Goal: Navigation & Orientation: Understand site structure

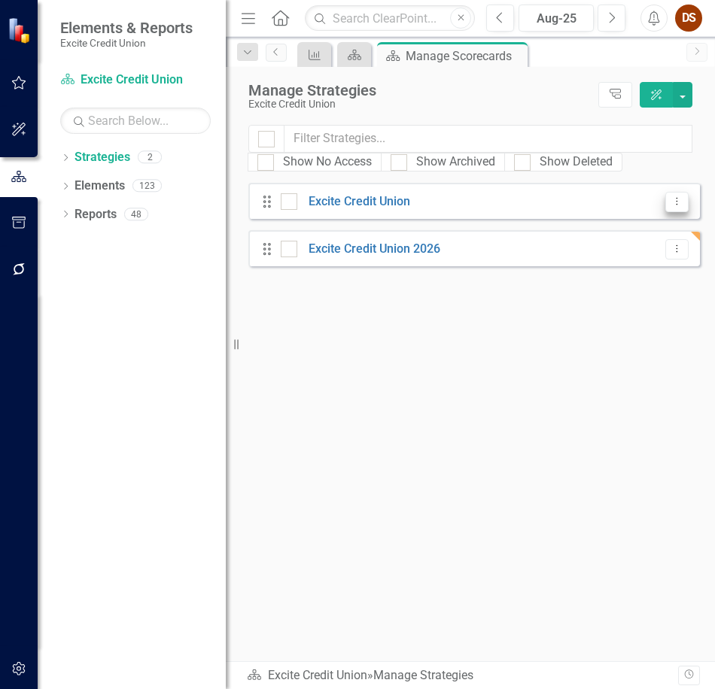
click at [678, 203] on icon "Dropdown Menu" at bounding box center [676, 201] width 13 height 10
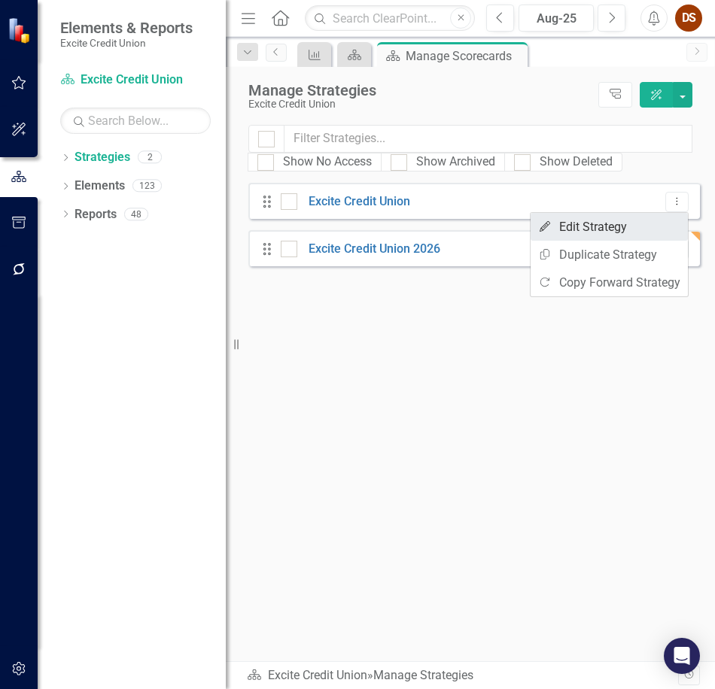
click at [622, 226] on link "Edit Edit Strategy" at bounding box center [608, 227] width 157 height 28
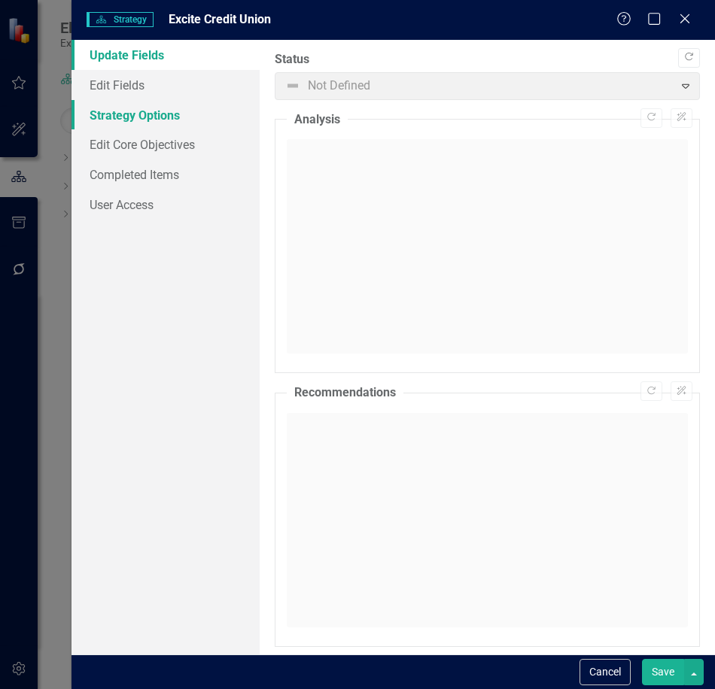
drag, startPoint x: 150, startPoint y: 107, endPoint x: 178, endPoint y: 110, distance: 28.0
click at [150, 107] on link "Strategy Options" at bounding box center [165, 115] width 188 height 30
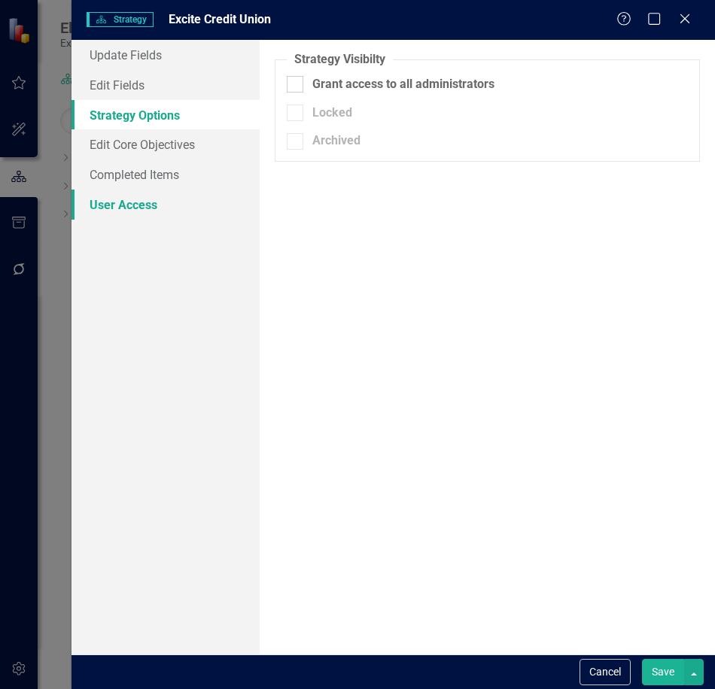
click at [141, 201] on link "User Access" at bounding box center [165, 205] width 188 height 30
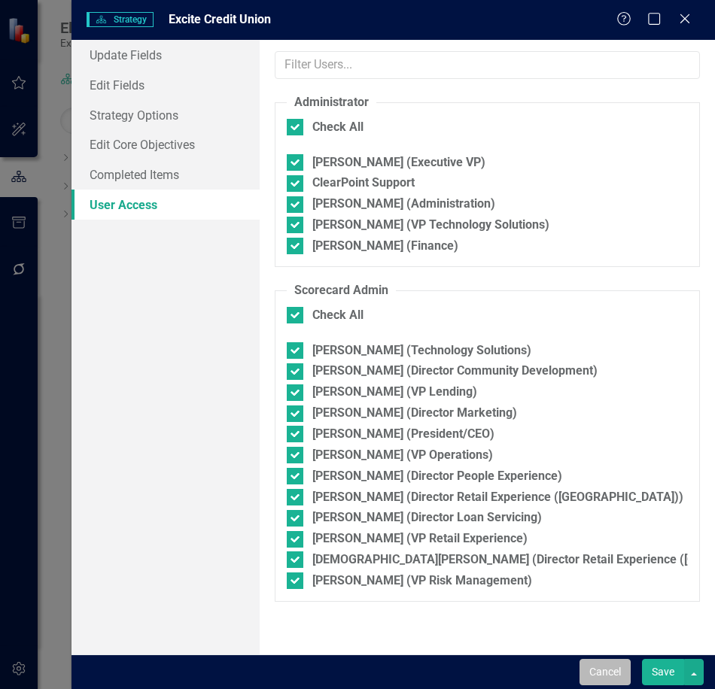
click at [609, 668] on button "Cancel" at bounding box center [604, 672] width 51 height 26
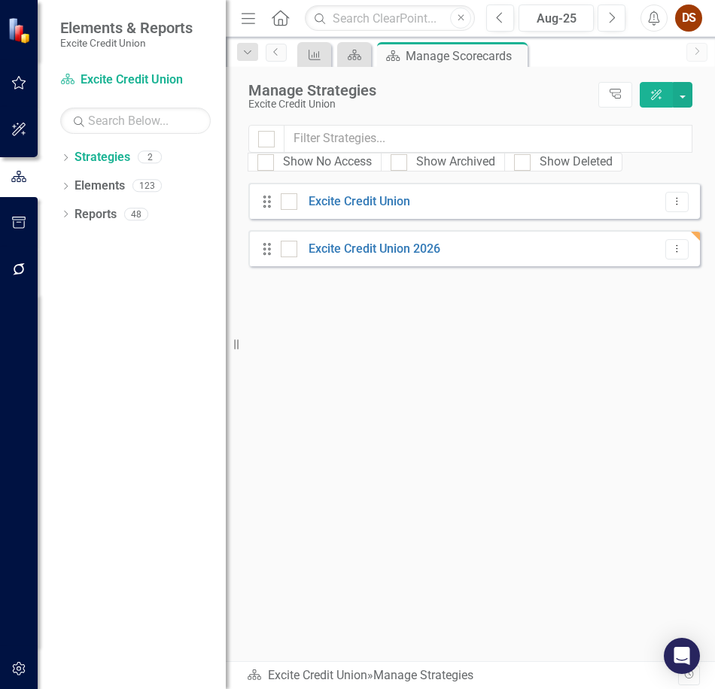
click at [433, 429] on div "Looks like you don't have any Strategies set up yet. Why don't you add a Strate…" at bounding box center [473, 422] width 451 height 478
click at [675, 247] on icon "Dropdown Menu" at bounding box center [676, 249] width 13 height 10
click at [296, 329] on div "Looks like you don't have any Strategies set up yet. Why don't you add a Strate…" at bounding box center [473, 422] width 451 height 478
click at [26, 221] on icon "button" at bounding box center [19, 223] width 16 height 12
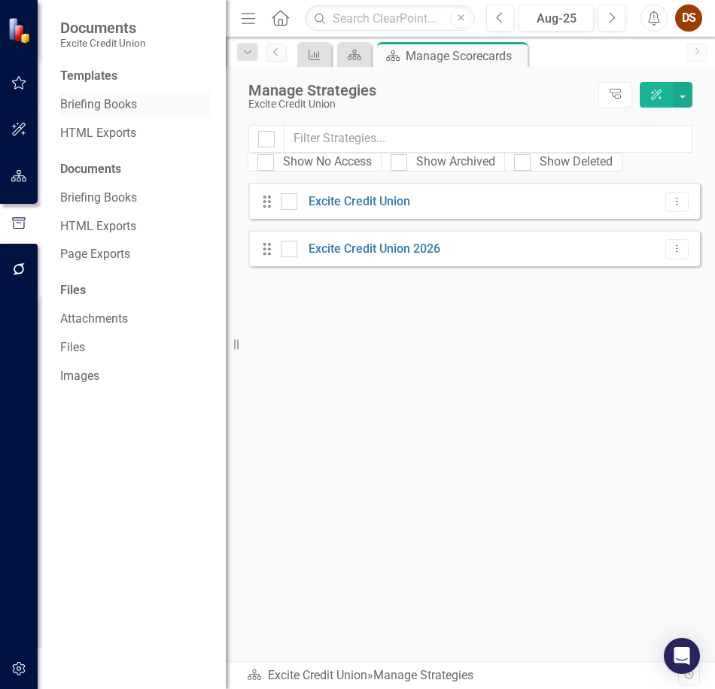
click at [115, 99] on link "Briefing Books" at bounding box center [135, 104] width 150 height 17
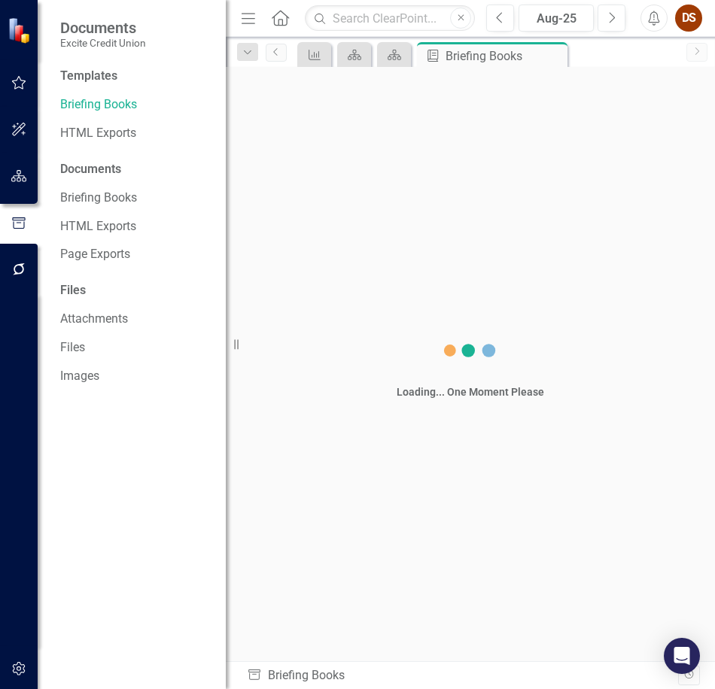
click at [409, 586] on div "Loading... One Moment Please" at bounding box center [470, 364] width 489 height 594
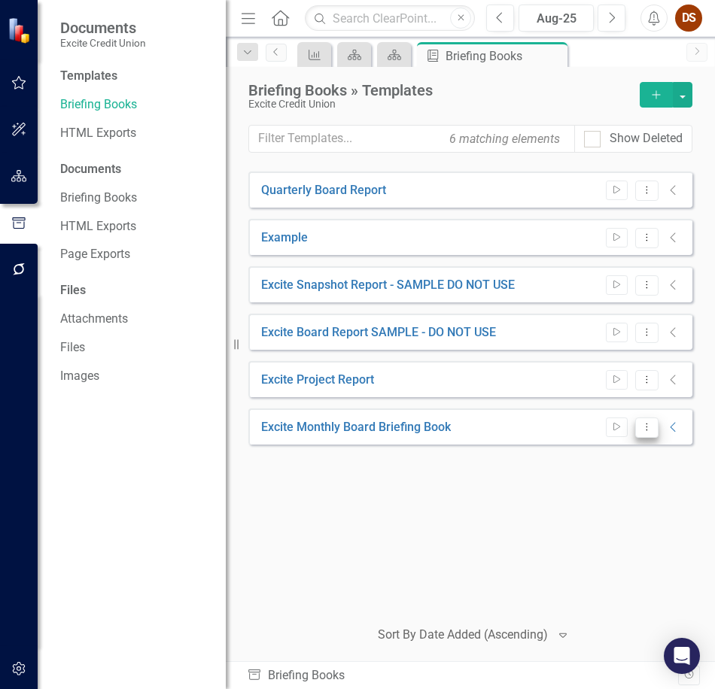
click at [649, 424] on icon "Dropdown Menu" at bounding box center [646, 427] width 13 height 10
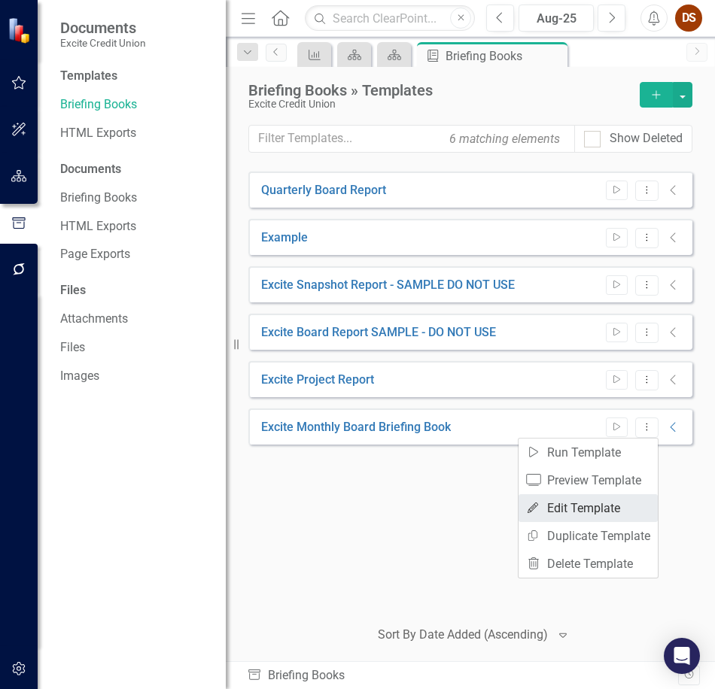
click at [599, 499] on link "Edit Edit Template" at bounding box center [587, 508] width 139 height 28
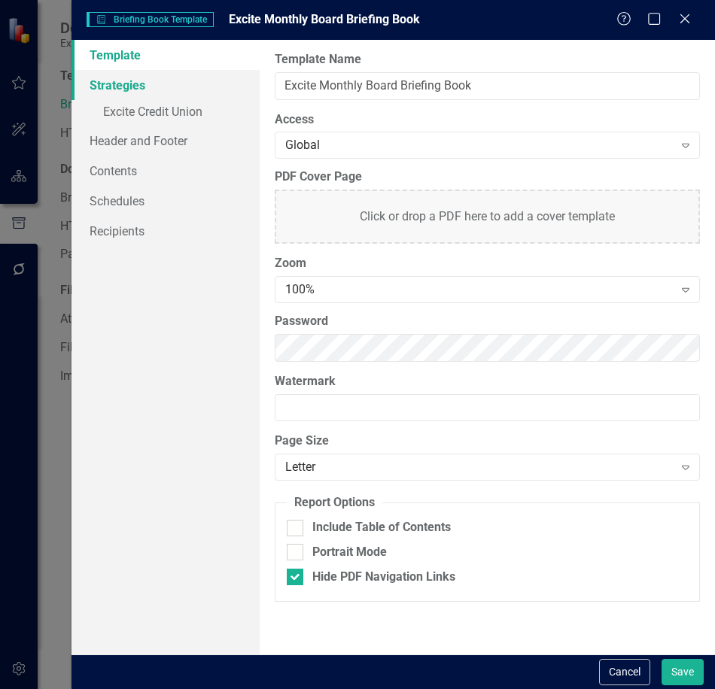
click at [130, 86] on link "Strategies" at bounding box center [165, 85] width 188 height 30
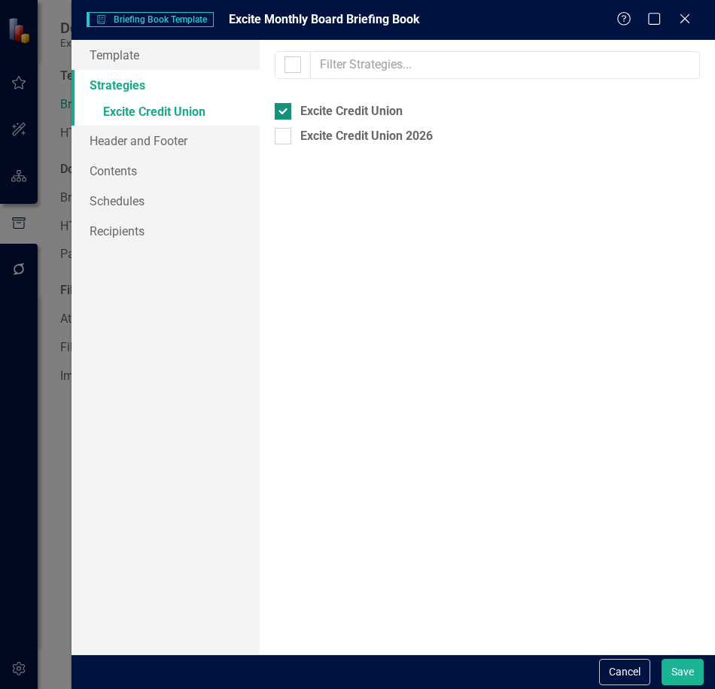
click at [282, 111] on input "Excite Credit Union" at bounding box center [280, 108] width 10 height 10
checkbox input "false"
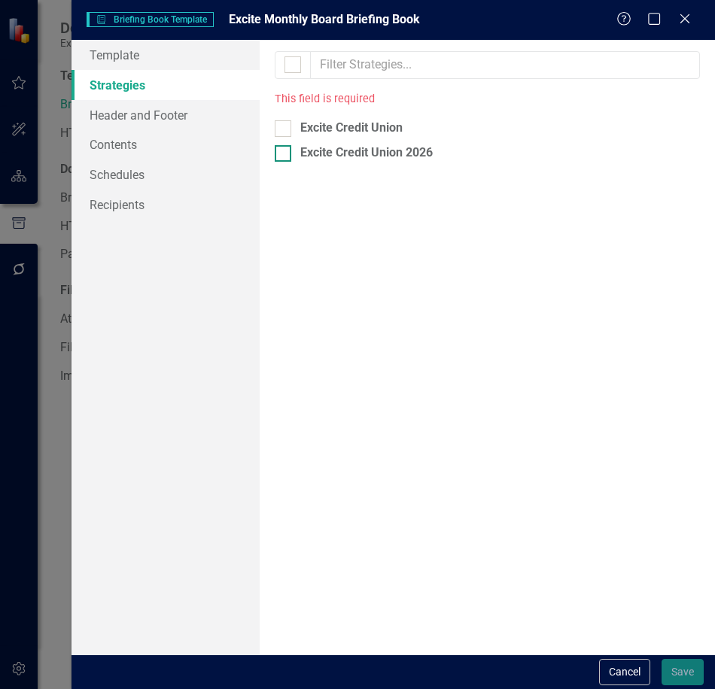
click at [287, 153] on div at bounding box center [283, 153] width 17 height 17
click at [284, 153] on input "Excite Credit Union 2026" at bounding box center [280, 150] width 10 height 10
checkbox input "true"
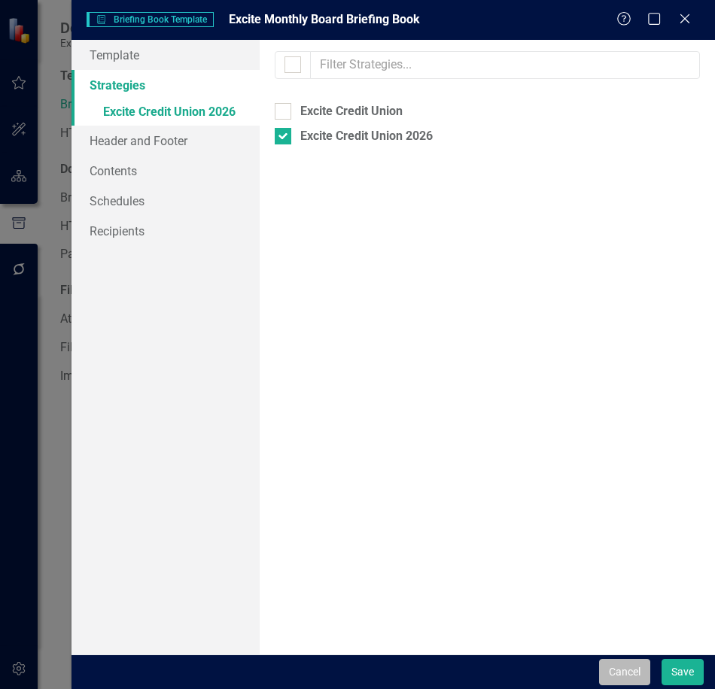
click at [624, 669] on button "Cancel" at bounding box center [624, 672] width 51 height 26
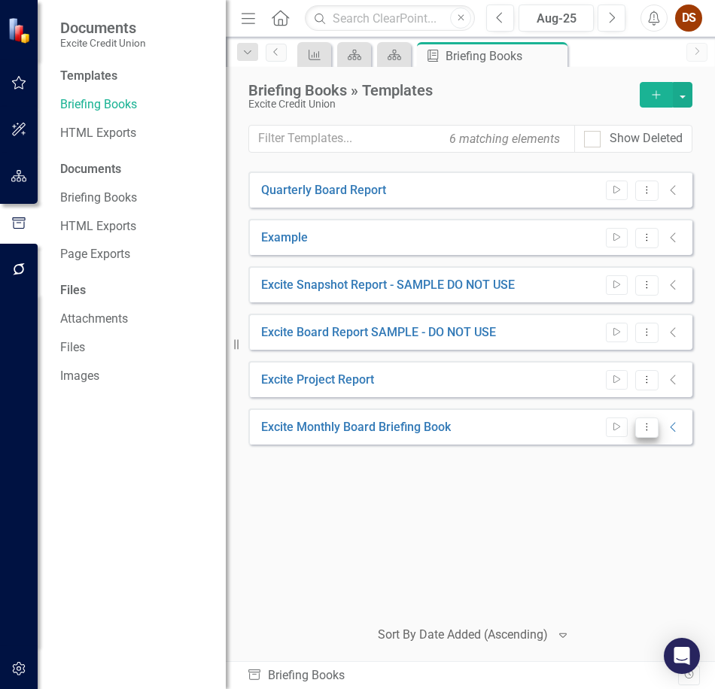
click at [648, 427] on icon "Dropdown Menu" at bounding box center [646, 427] width 13 height 10
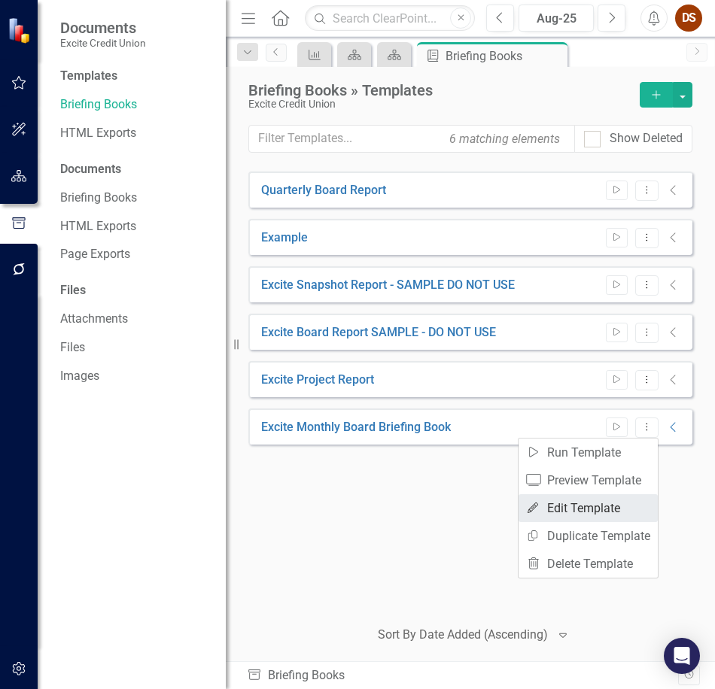
click at [570, 509] on link "Edit Edit Template" at bounding box center [587, 508] width 139 height 28
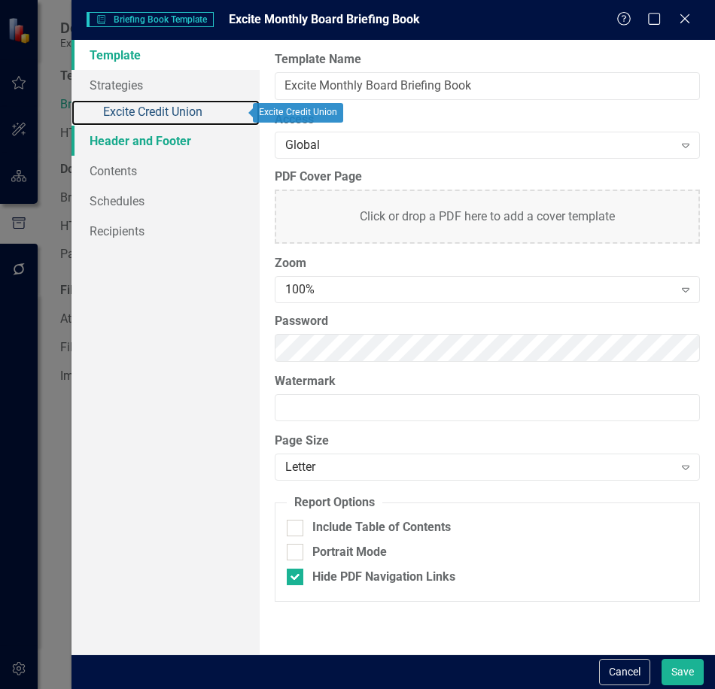
click at [156, 111] on link "» Excite Credit Union" at bounding box center [165, 113] width 188 height 26
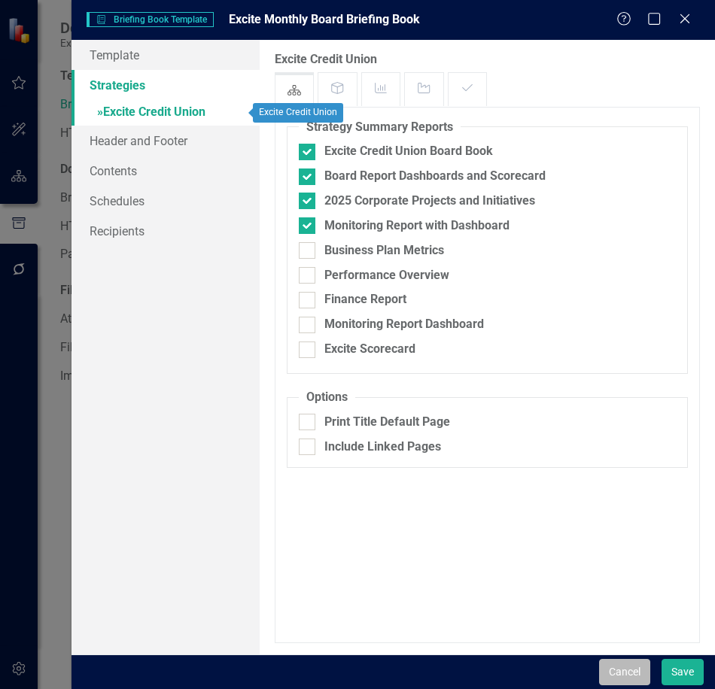
click at [623, 677] on button "Cancel" at bounding box center [624, 672] width 51 height 26
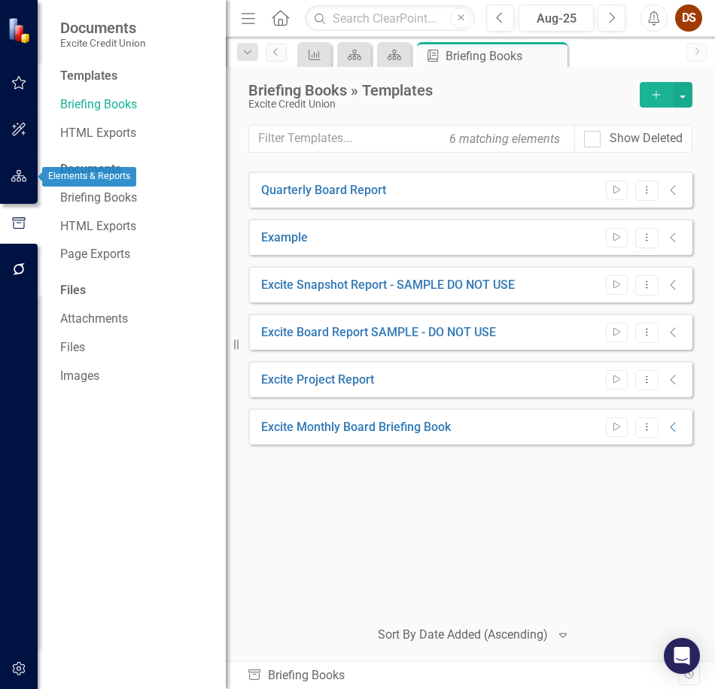
click at [10, 172] on button "button" at bounding box center [19, 177] width 34 height 32
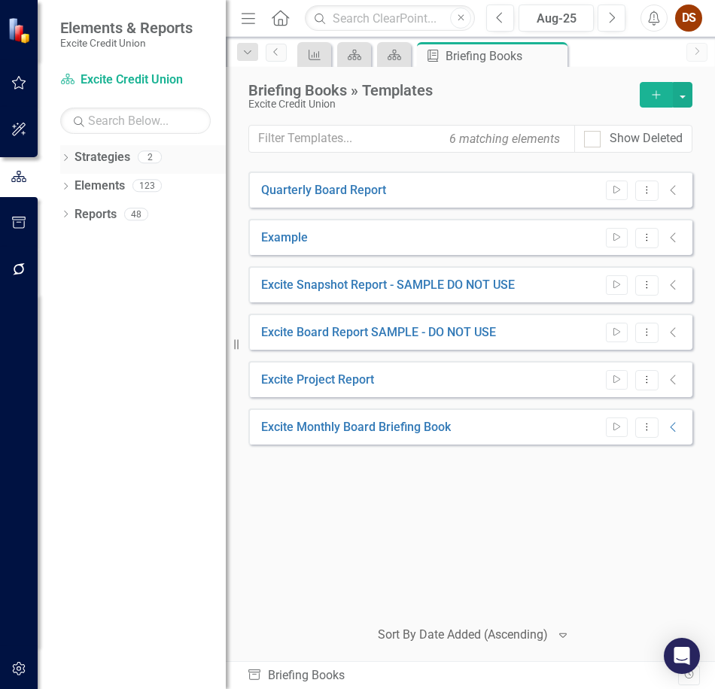
click at [113, 162] on link "Strategies" at bounding box center [102, 157] width 56 height 17
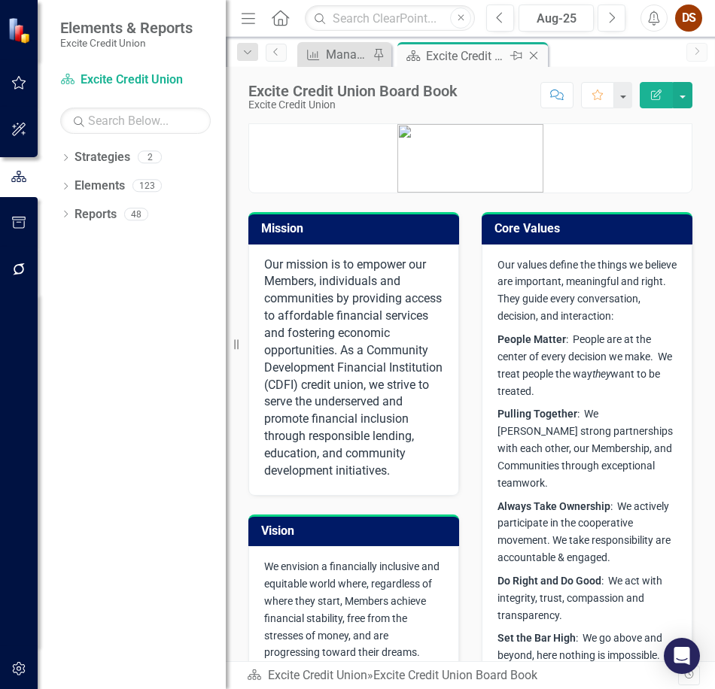
click at [530, 52] on icon "Close" at bounding box center [533, 56] width 15 height 12
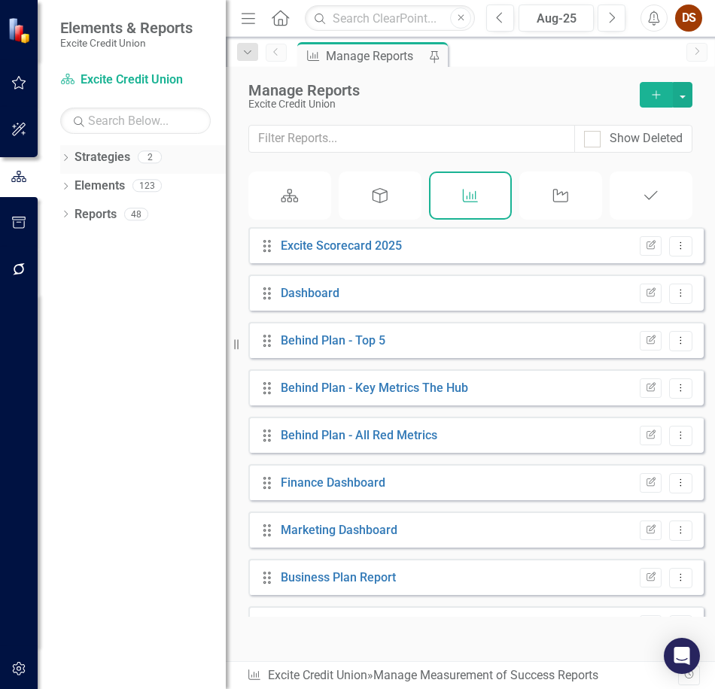
click at [69, 153] on div "Dropdown" at bounding box center [65, 159] width 11 height 13
click at [144, 381] on div "Dropdown Strategies 2 Excite Credit Union Excite Credit Union 2026 Dropdown Ele…" at bounding box center [132, 417] width 188 height 544
click at [15, 266] on icon "button" at bounding box center [19, 269] width 12 height 12
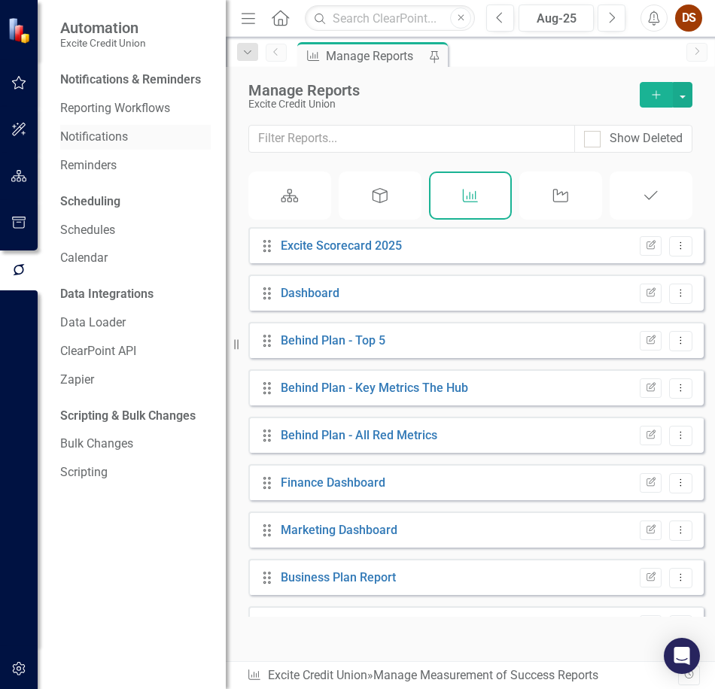
click at [113, 133] on link "Notifications" at bounding box center [135, 137] width 150 height 17
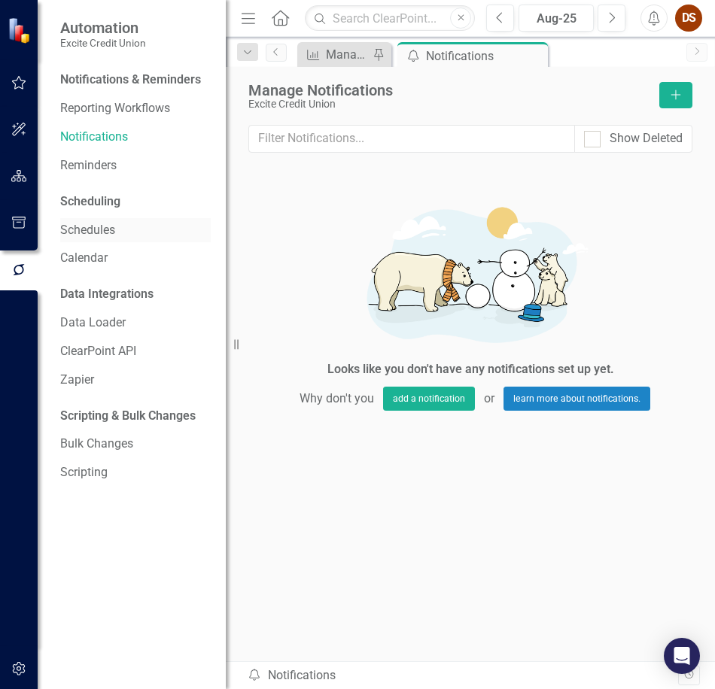
click at [112, 230] on link "Schedules" at bounding box center [135, 230] width 150 height 17
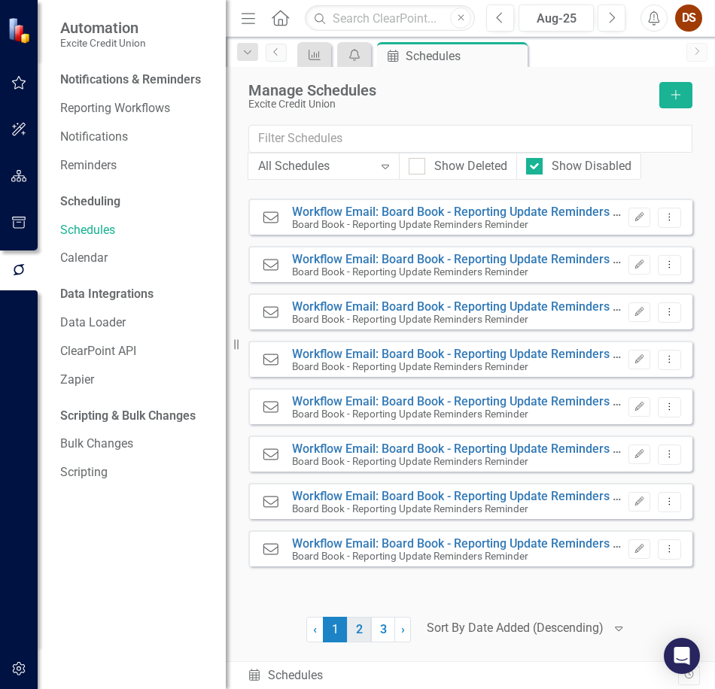
click at [361, 625] on link "2" at bounding box center [359, 630] width 24 height 26
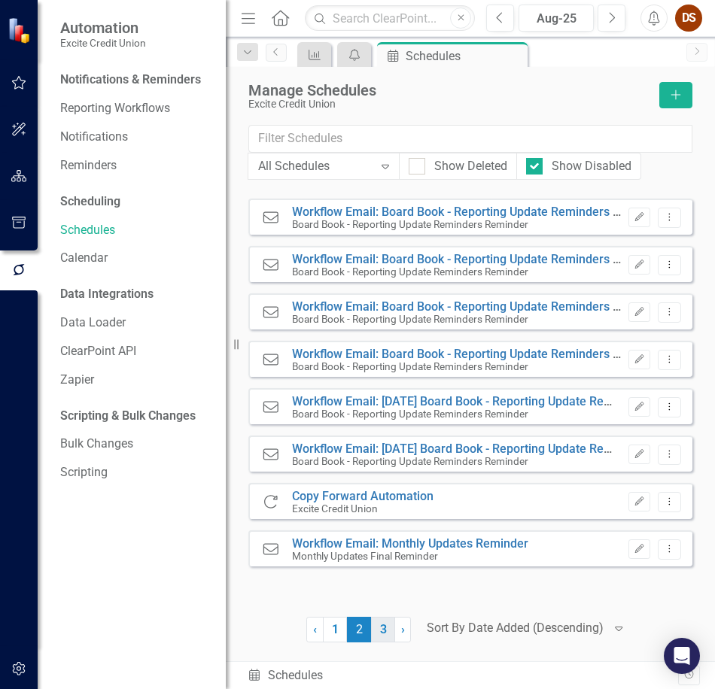
click at [377, 633] on link "3" at bounding box center [383, 630] width 24 height 26
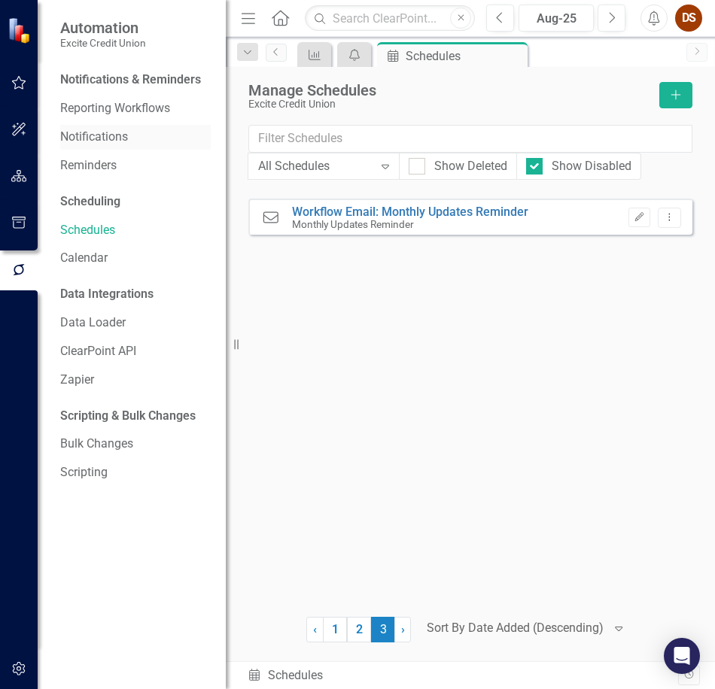
click at [113, 131] on link "Notifications" at bounding box center [135, 137] width 150 height 17
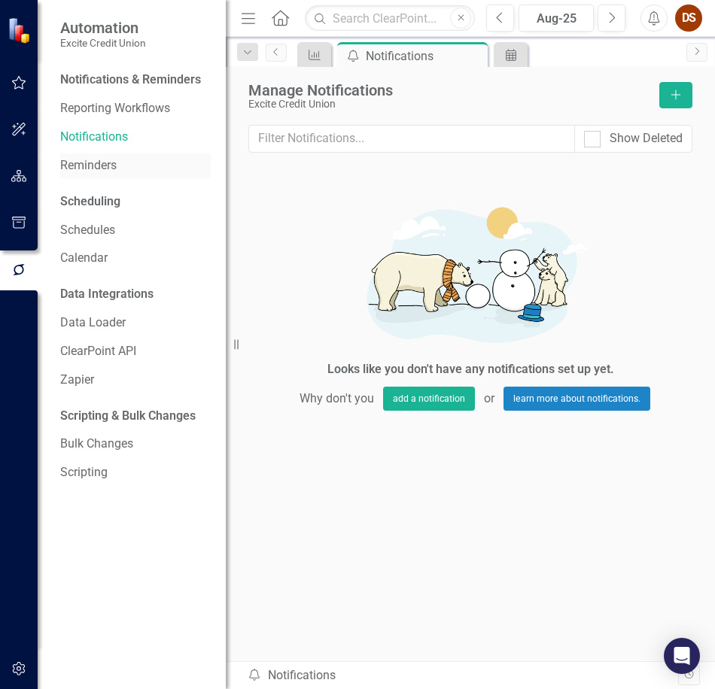
click at [77, 164] on link "Reminders" at bounding box center [135, 165] width 150 height 17
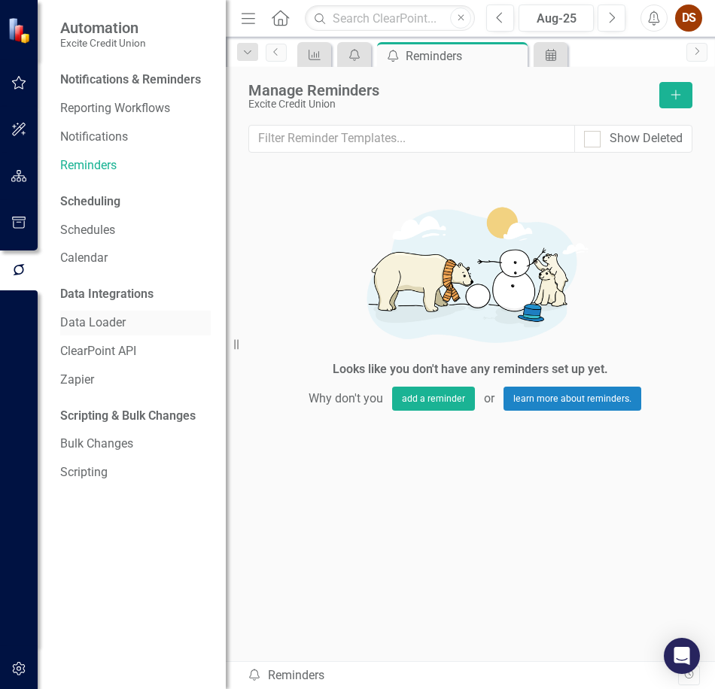
click at [113, 330] on link "Data Loader" at bounding box center [135, 322] width 150 height 17
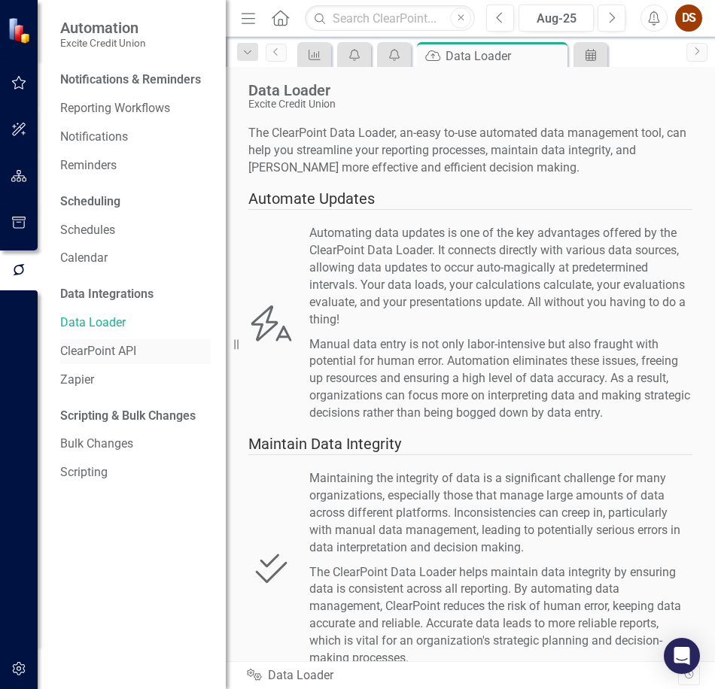
click at [111, 349] on link "ClearPoint API" at bounding box center [135, 351] width 150 height 17
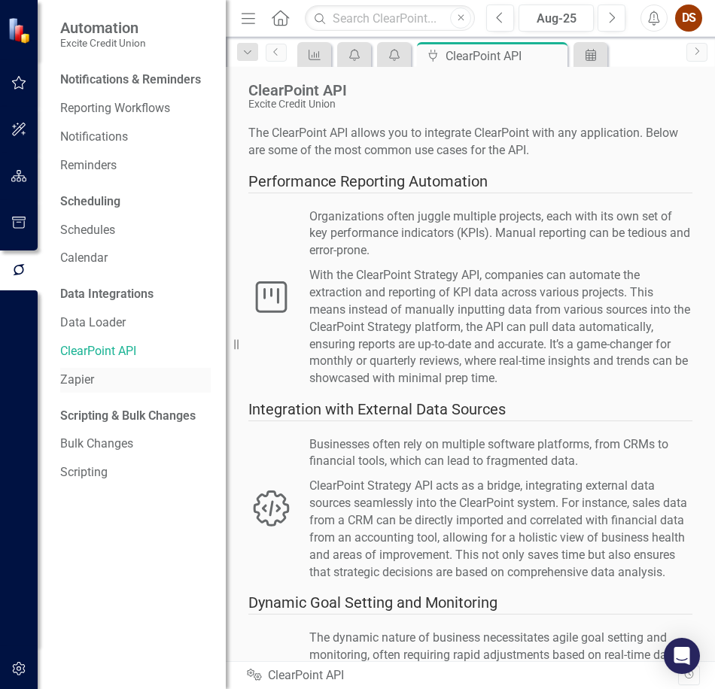
click at [80, 386] on link "Zapier" at bounding box center [135, 380] width 150 height 17
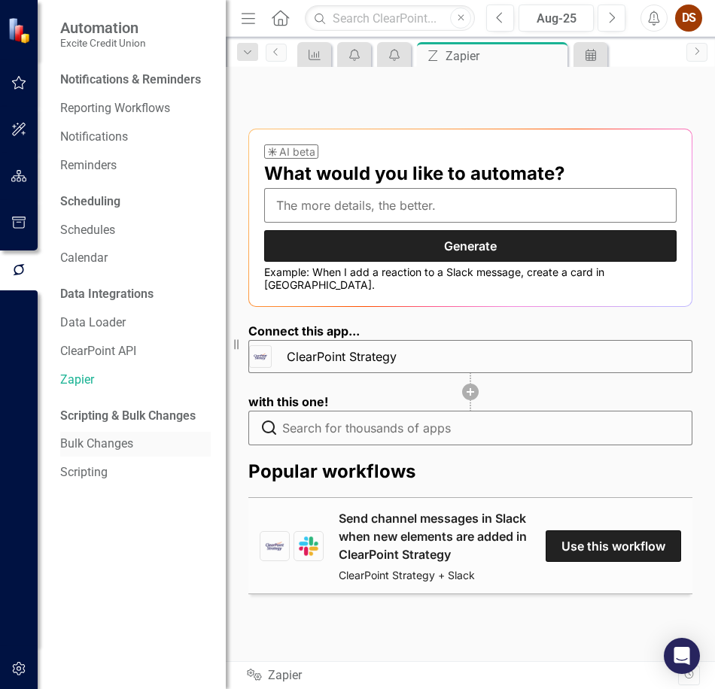
click at [95, 445] on link "Bulk Changes" at bounding box center [135, 444] width 150 height 17
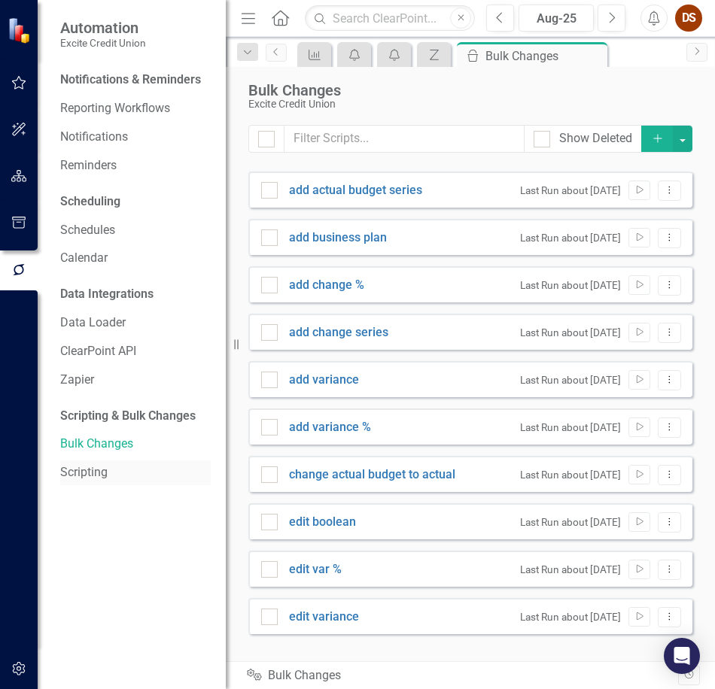
click at [95, 475] on link "Scripting" at bounding box center [135, 472] width 150 height 17
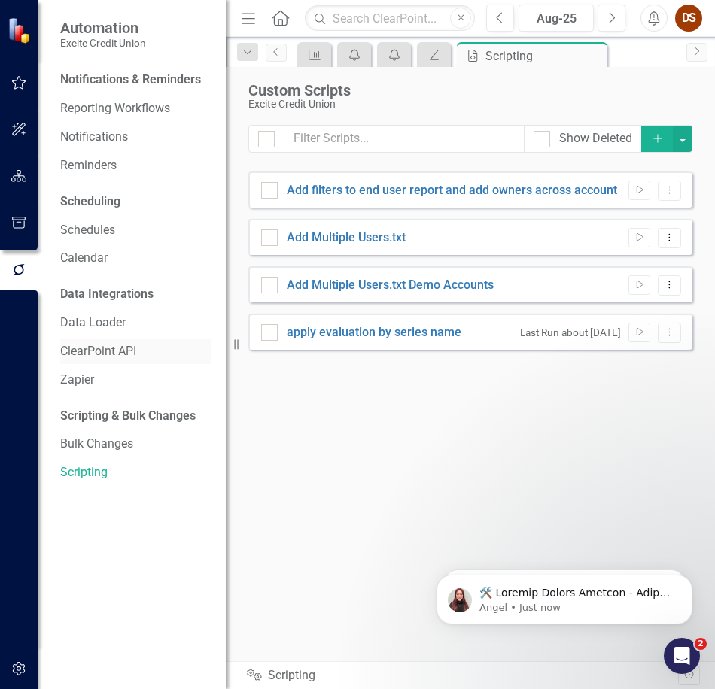
click at [84, 345] on link "ClearPoint API" at bounding box center [135, 351] width 150 height 17
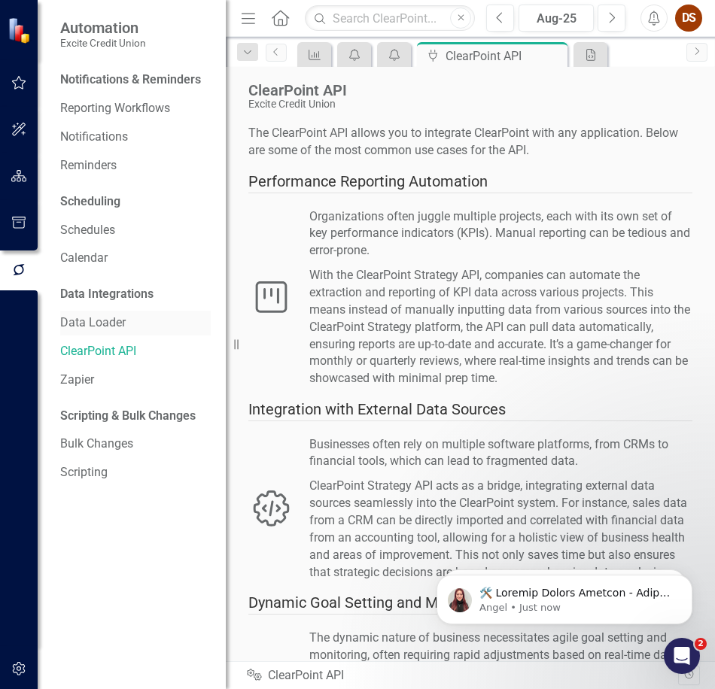
click at [89, 324] on link "Data Loader" at bounding box center [135, 322] width 150 height 17
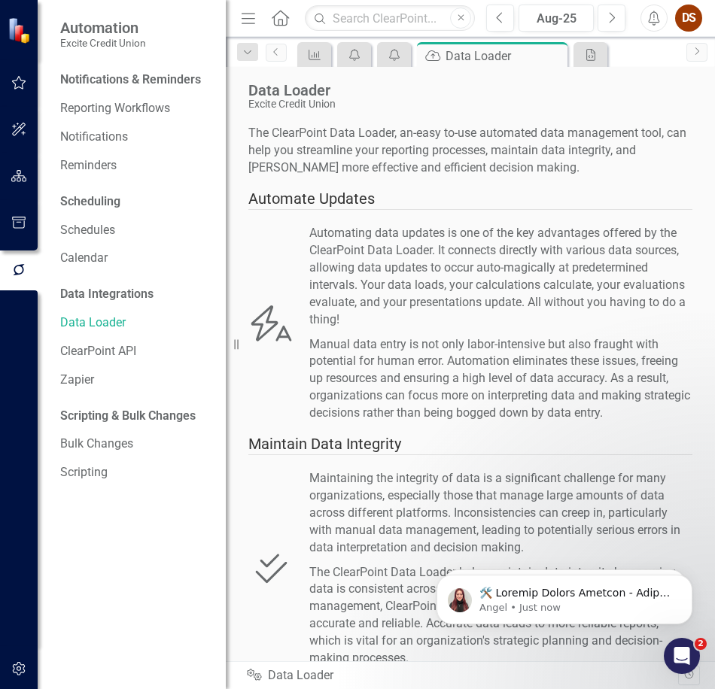
click at [94, 289] on div "Data Integrations" at bounding box center [106, 294] width 93 height 17
click at [93, 260] on link "Calendar" at bounding box center [135, 258] width 150 height 17
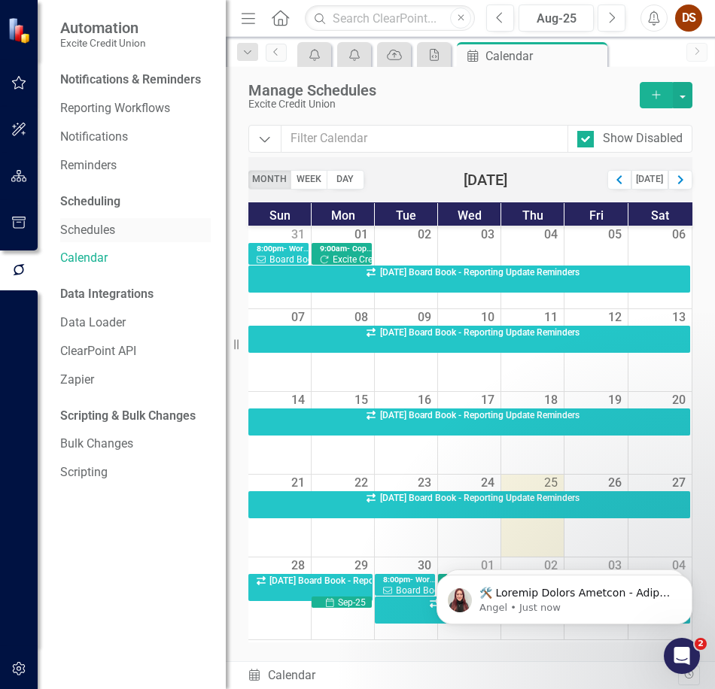
click at [93, 224] on link "Schedules" at bounding box center [135, 230] width 150 height 17
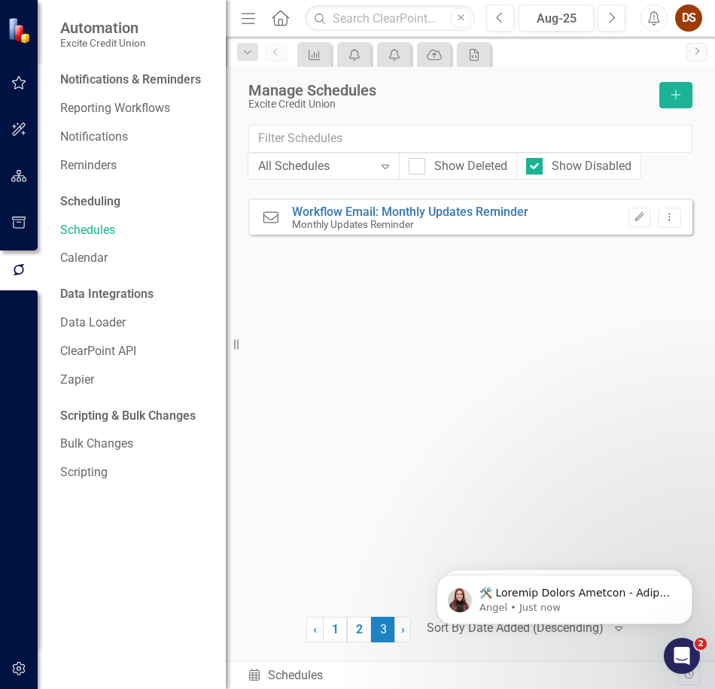
click at [100, 199] on div "Scheduling" at bounding box center [90, 201] width 60 height 17
click at [365, 626] on link "2" at bounding box center [359, 630] width 24 height 26
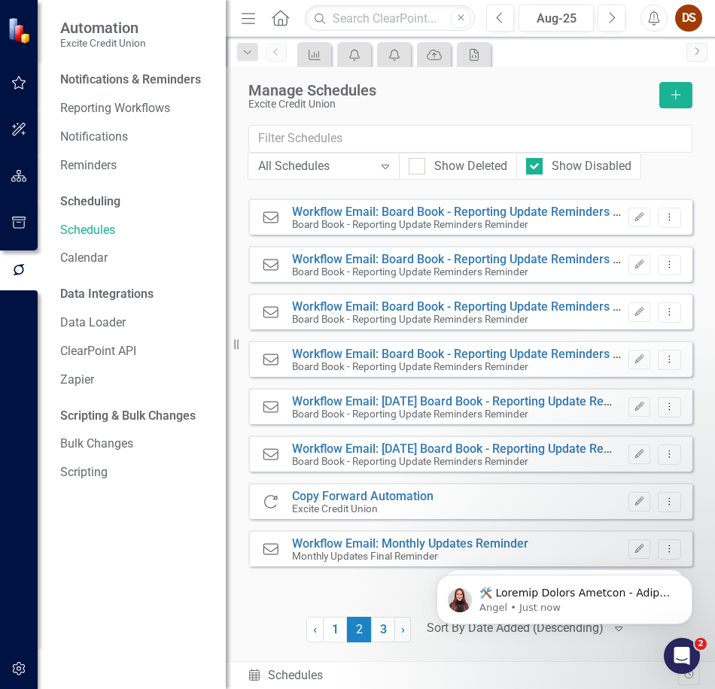
click at [311, 588] on div "Workflow Email Workflow Email: Board Book - Reporting Update Reminders Reminder…" at bounding box center [470, 398] width 444 height 399
click at [333, 631] on link "1" at bounding box center [335, 630] width 24 height 26
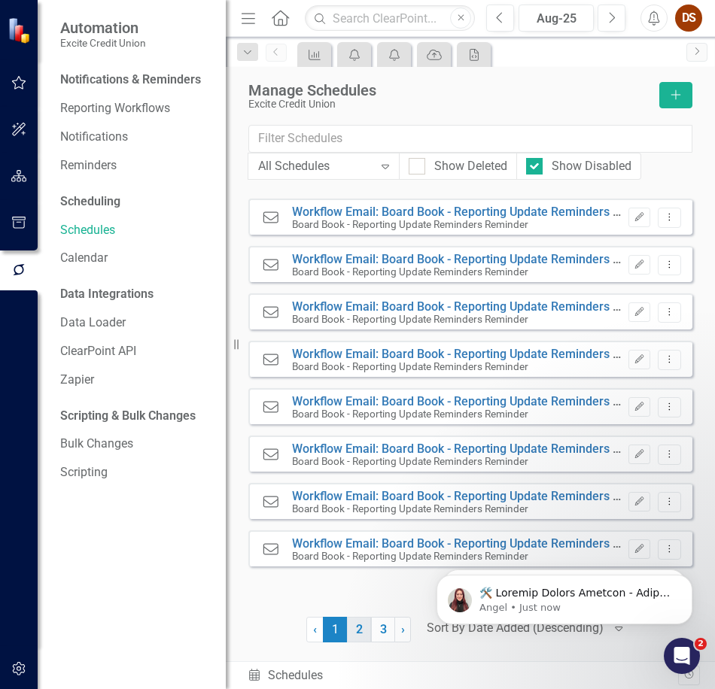
click at [354, 630] on link "2" at bounding box center [359, 630] width 24 height 26
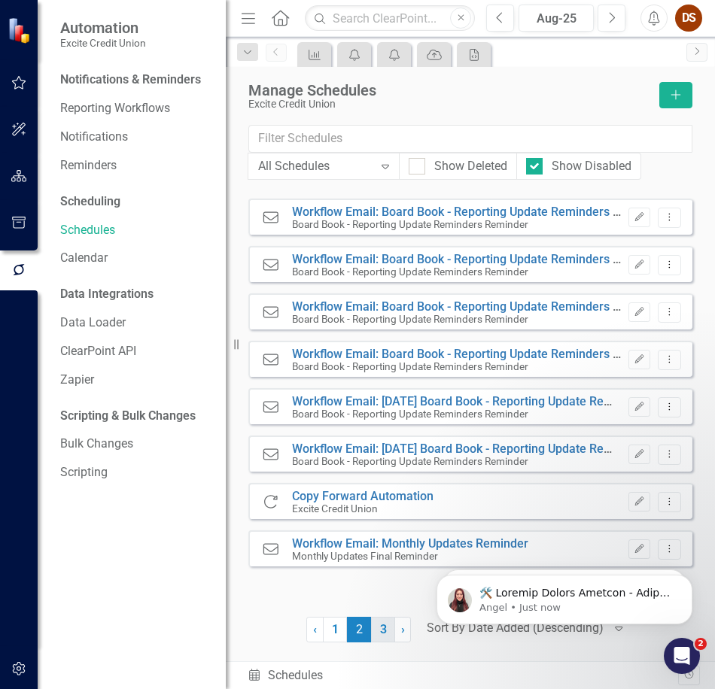
click at [378, 633] on link "3" at bounding box center [383, 630] width 24 height 26
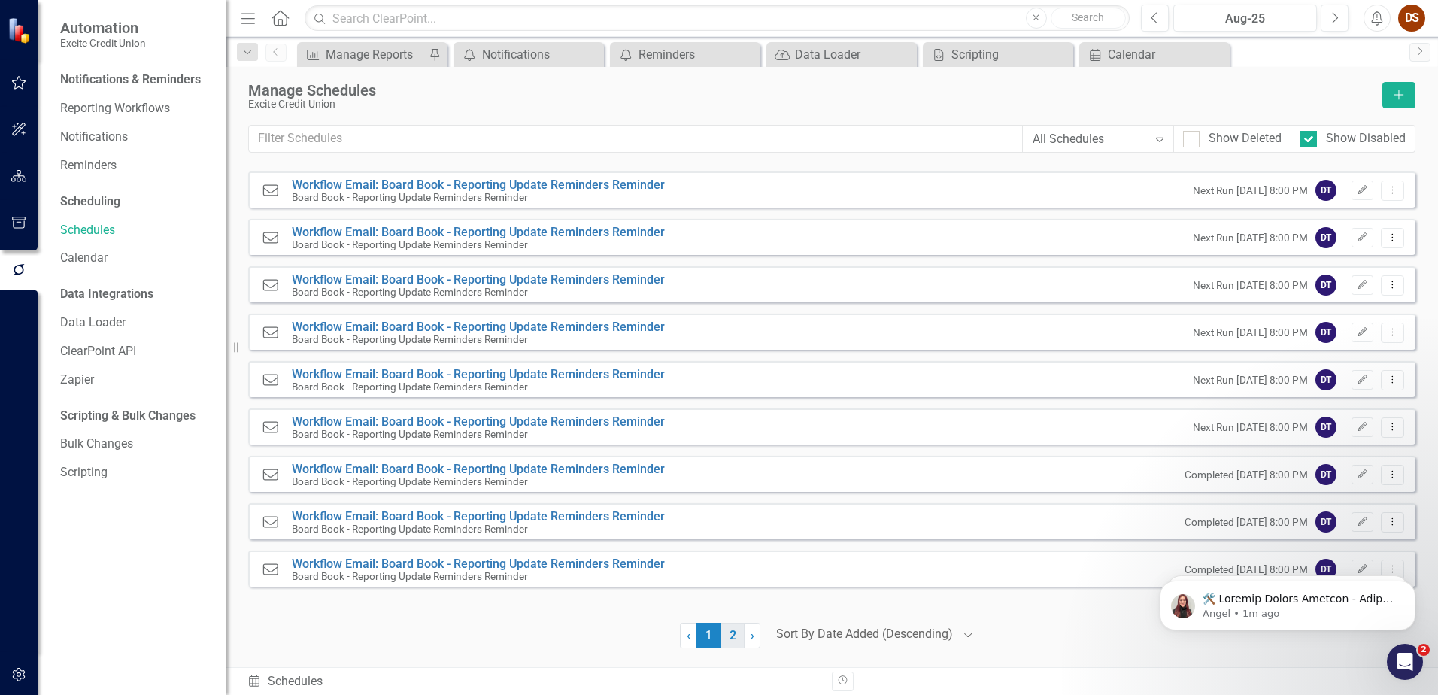
click at [714, 636] on link "2" at bounding box center [733, 636] width 24 height 26
